Goal: Transaction & Acquisition: Purchase product/service

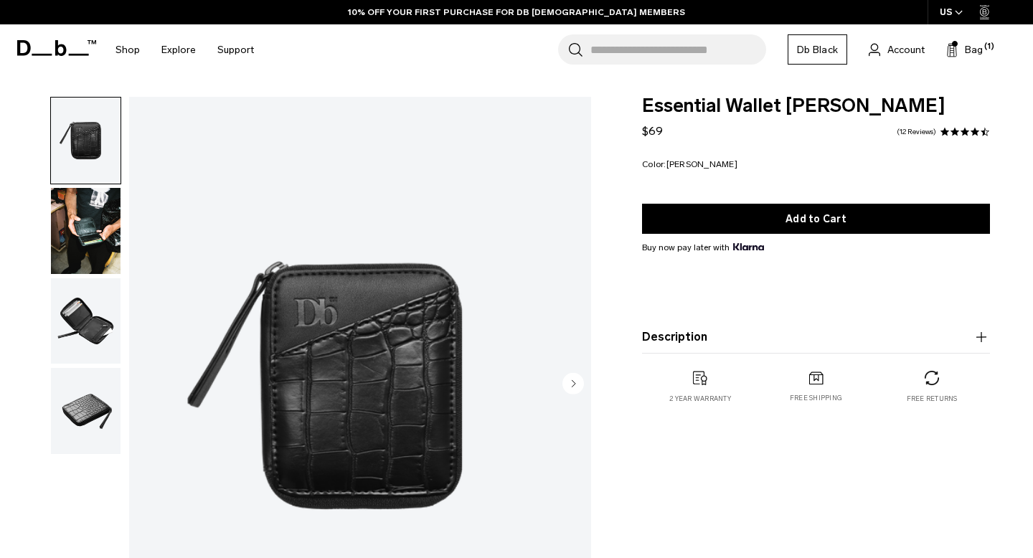
click at [702, 105] on span "Essential Wallet [PERSON_NAME]" at bounding box center [816, 106] width 348 height 19
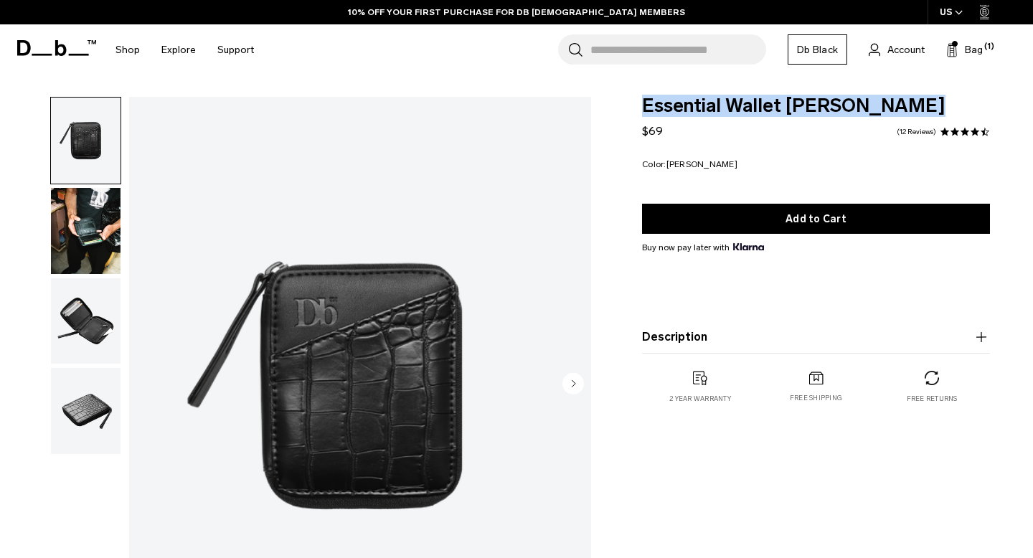
click at [702, 105] on span "Essential Wallet [PERSON_NAME]" at bounding box center [816, 106] width 348 height 19
copy div "Essential Wallet [PERSON_NAME]"
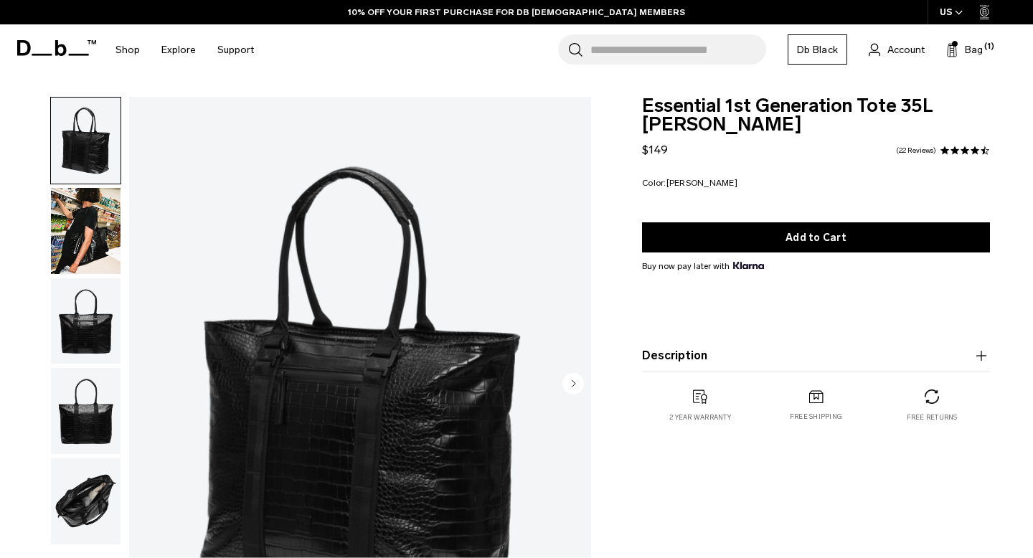
click at [660, 112] on span "Essential 1st Generation Tote 35L [PERSON_NAME]" at bounding box center [816, 115] width 348 height 37
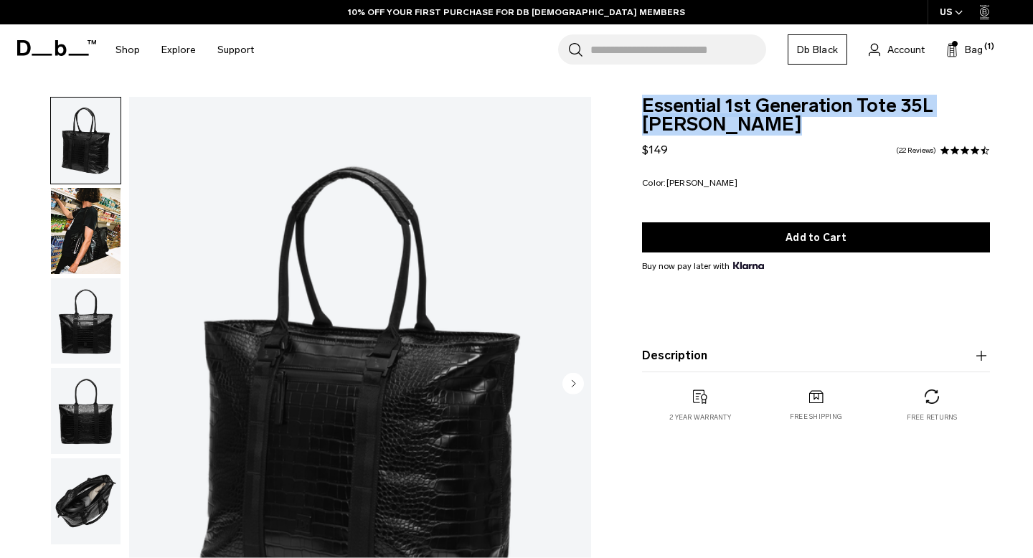
click at [660, 112] on span "Essential 1st Generation Tote 35L [PERSON_NAME]" at bounding box center [816, 115] width 348 height 37
copy div "Essential 1st Generation Tote 35L [PERSON_NAME]"
click at [703, 125] on span "Essential 1st Generation Tote 35L [PERSON_NAME]" at bounding box center [816, 115] width 348 height 37
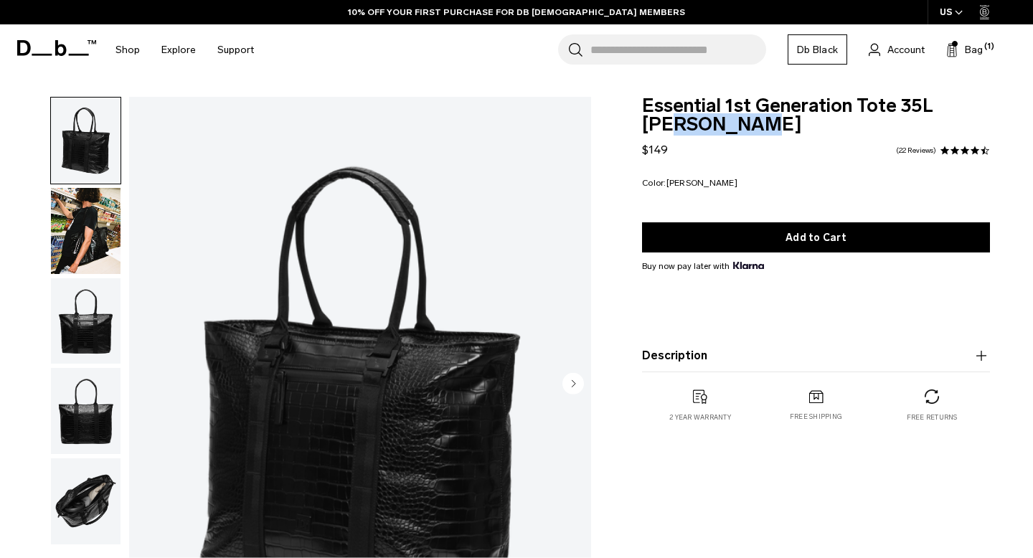
click at [703, 125] on span "Essential 1st Generation Tote 35L [PERSON_NAME]" at bounding box center [816, 115] width 348 height 37
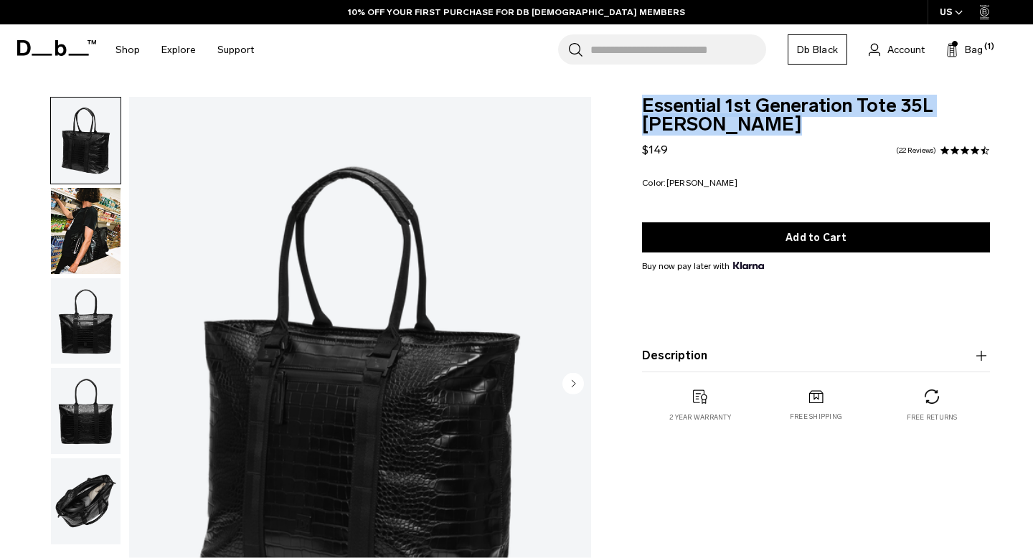
click at [703, 125] on span "Essential 1st Generation Tote 35L [PERSON_NAME]" at bounding box center [816, 115] width 348 height 37
